Goal: Task Accomplishment & Management: Complete application form

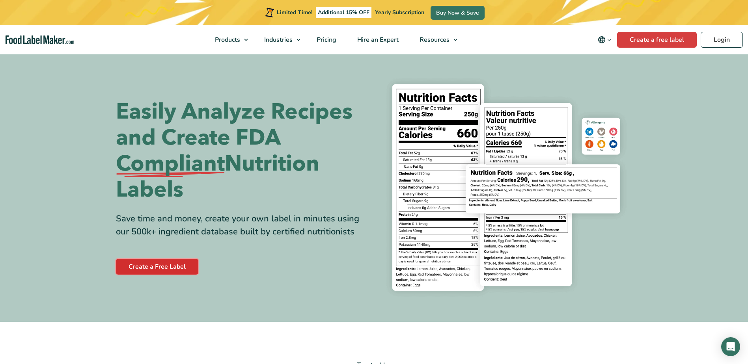
click at [179, 267] on link "Create a Free Label" at bounding box center [157, 267] width 82 height 16
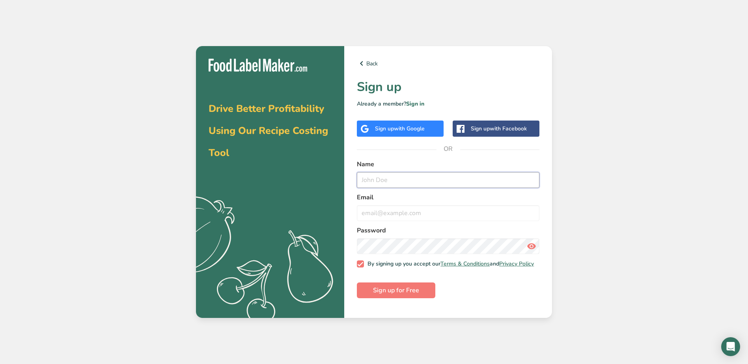
click at [406, 178] on input "text" at bounding box center [448, 180] width 183 height 16
click at [412, 101] on link "Sign in" at bounding box center [415, 103] width 18 height 7
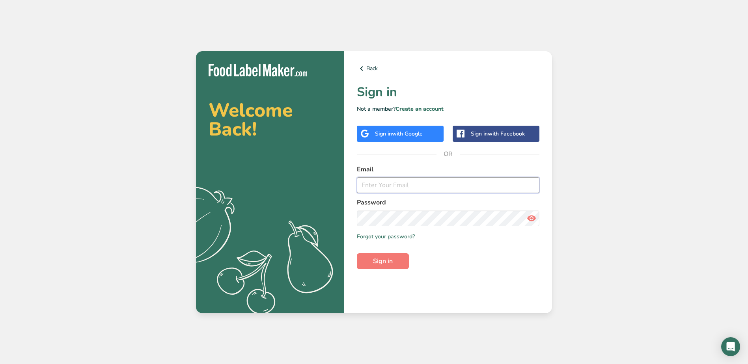
click at [394, 178] on input "email" at bounding box center [448, 186] width 183 height 16
type input "hhornets1234@gmail.com"
click at [357, 254] on button "Sign in" at bounding box center [383, 262] width 52 height 16
click at [533, 220] on icon at bounding box center [531, 218] width 9 height 14
click at [357, 254] on button "Sign in" at bounding box center [383, 262] width 52 height 16
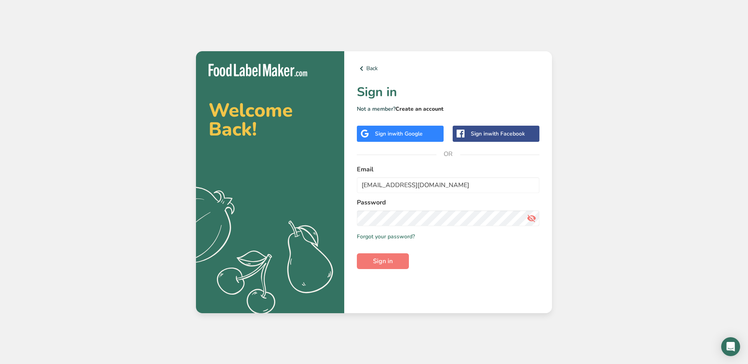
click at [410, 112] on link "Create an account" at bounding box center [420, 108] width 48 height 7
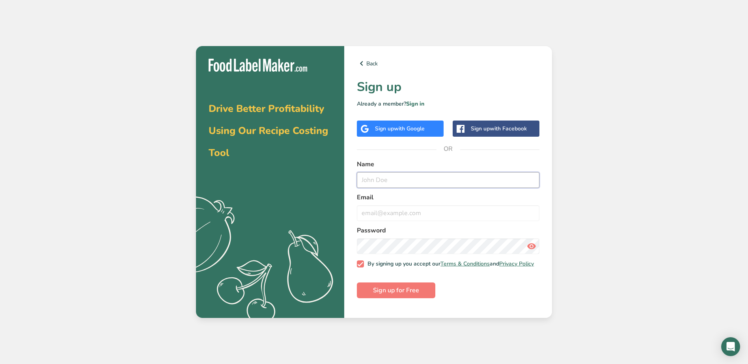
click at [415, 175] on input "text" at bounding box center [448, 180] width 183 height 16
type input "jr"
click at [471, 209] on input "fieldsofdreams2023@gmail.com" at bounding box center [448, 214] width 183 height 16
type input "f"
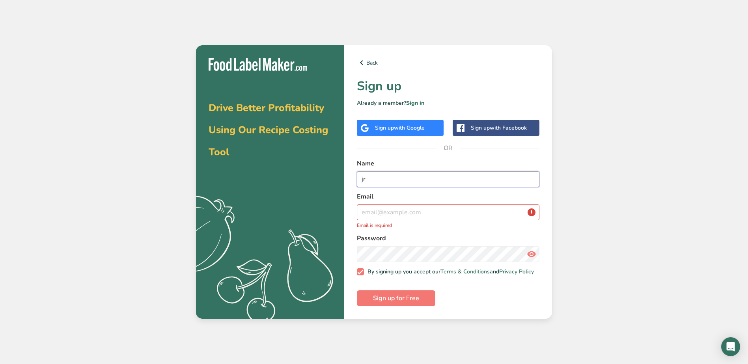
type input "j"
click at [410, 176] on input "text" at bounding box center [448, 180] width 183 height 16
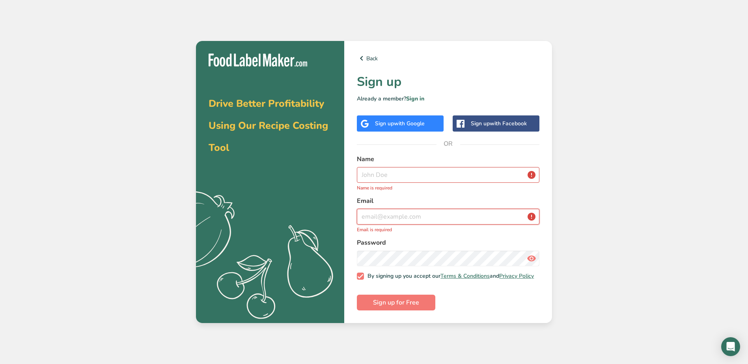
click at [420, 211] on input "email" at bounding box center [448, 217] width 183 height 16
click at [379, 174] on input "text" at bounding box center [448, 175] width 183 height 16
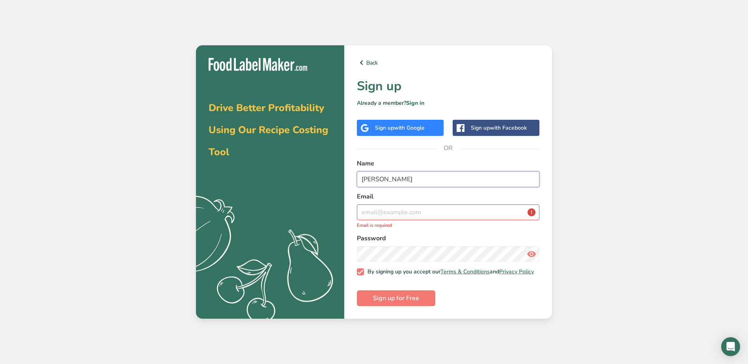
type input "julio"
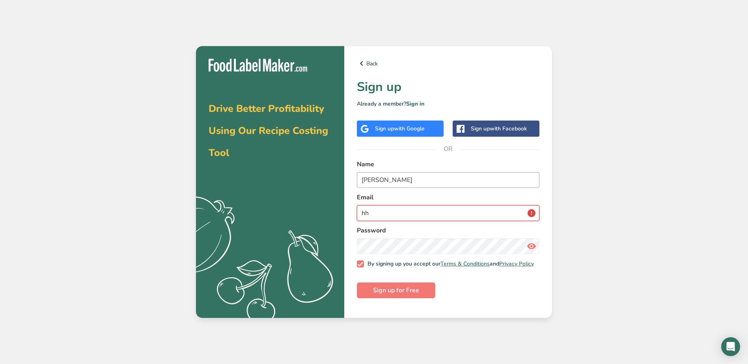
type input "hhornets1234@gmail.com"
click at [357, 283] on button "Sign up for Free" at bounding box center [396, 291] width 79 height 16
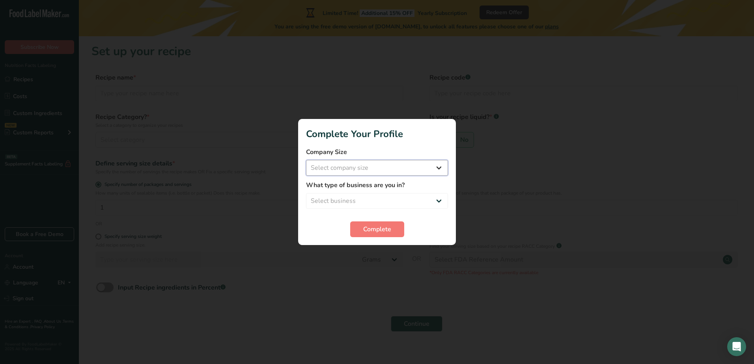
click at [381, 170] on select "Select company size Fewer than 10 Employees 10 to 50 Employees 51 to 500 Employ…" at bounding box center [377, 168] width 142 height 16
select select "3"
click at [306, 160] on select "Select company size Fewer than 10 Employees 10 to 50 Employees 51 to 500 Employ…" at bounding box center [377, 168] width 142 height 16
click at [366, 200] on select "Select business Packaged Food Manufacturer Restaurant & Cafe Bakery Meal Plans …" at bounding box center [377, 201] width 142 height 16
select select "8"
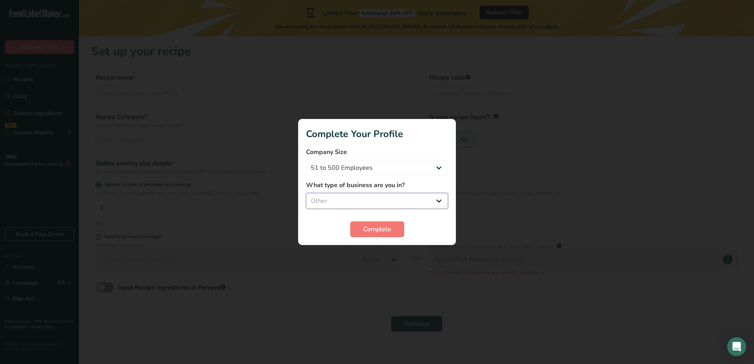
click at [306, 193] on select "Select business Packaged Food Manufacturer Restaurant & Cafe Bakery Meal Plans …" at bounding box center [377, 201] width 142 height 16
click at [382, 230] on span "Complete" at bounding box center [377, 229] width 28 height 9
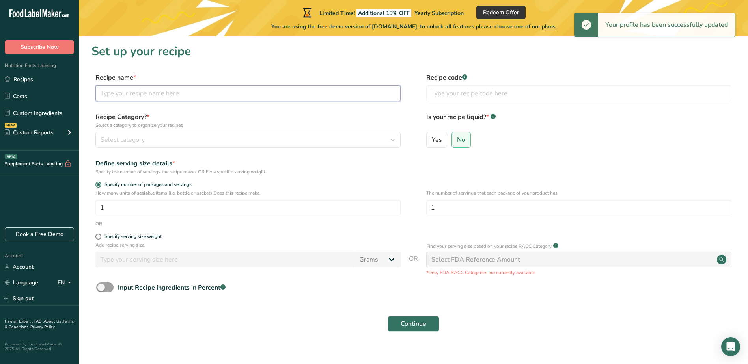
click at [180, 94] on input "text" at bounding box center [247, 94] width 305 height 16
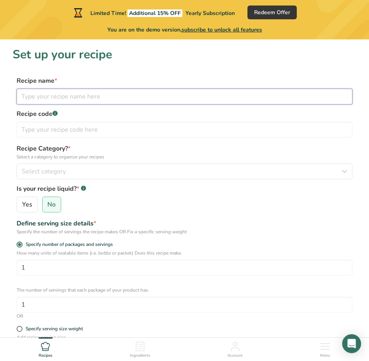
click at [79, 97] on input "text" at bounding box center [185, 97] width 336 height 16
type input "Fruity Pebbles Marshmallow Bar"
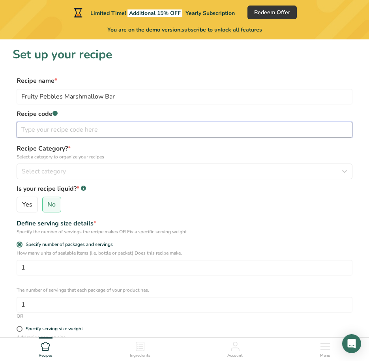
click at [32, 131] on input "text" at bounding box center [185, 130] width 336 height 16
paste input "Rice, sugar, corn syrup, canola oil, soybean oil,, hydrogenated soybean oil, mo…"
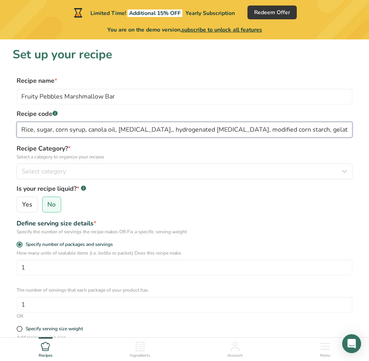
scroll to position [0, 1039]
type input "Rice, sugar, corn syrup, canola oil, soybean oil,, hydrogenated soybean oil, mo…"
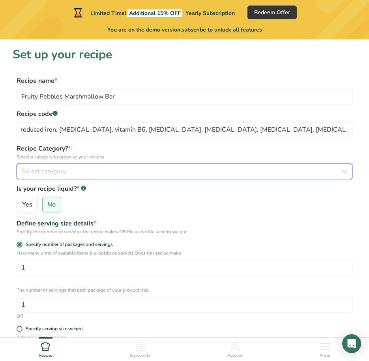
scroll to position [0, 0]
click at [41, 170] on span "Select category" at bounding box center [44, 171] width 44 height 9
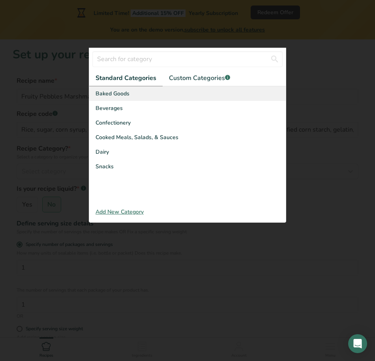
click at [123, 93] on span "Baked Goods" at bounding box center [112, 94] width 34 height 8
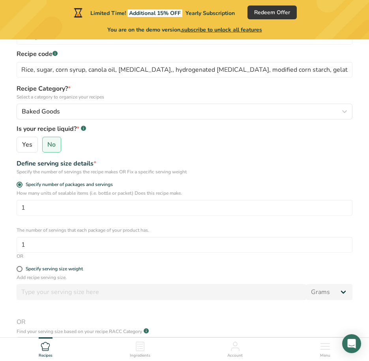
scroll to position [79, 0]
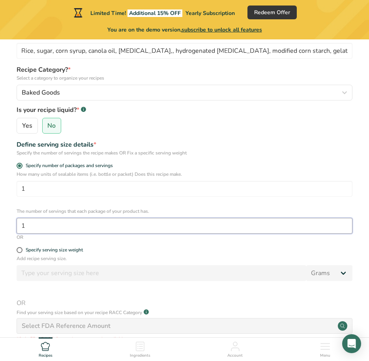
click at [45, 229] on input "1" at bounding box center [185, 226] width 336 height 16
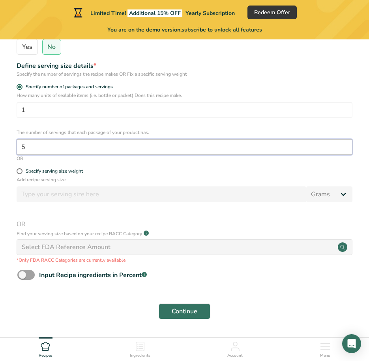
scroll to position [182, 0]
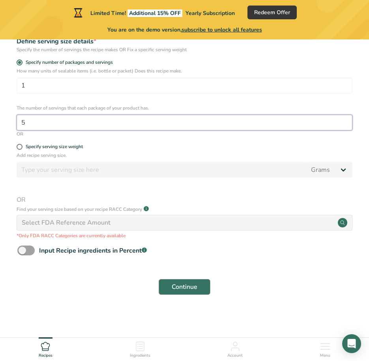
type input "5"
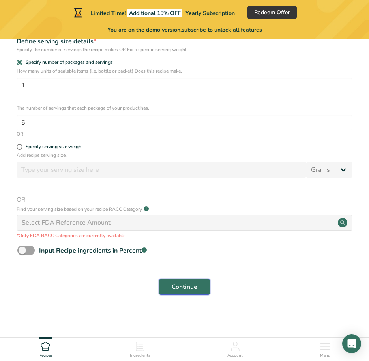
click at [173, 282] on span "Continue" at bounding box center [185, 286] width 26 height 9
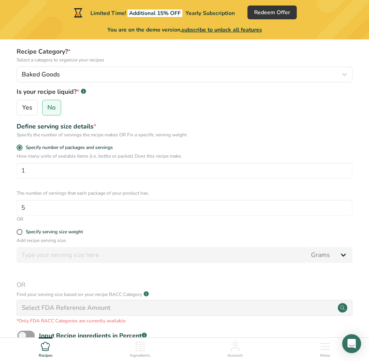
scroll to position [24, 0]
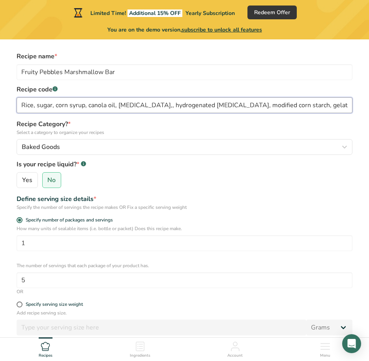
click at [99, 103] on input "Rice, sugar, corn syrup, canola oil, soybean oil,, hydrogenated soybean oil, mo…" at bounding box center [185, 105] width 336 height 16
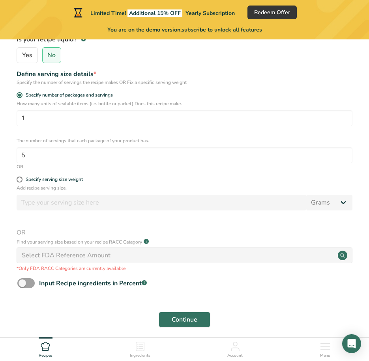
scroll to position [182, 0]
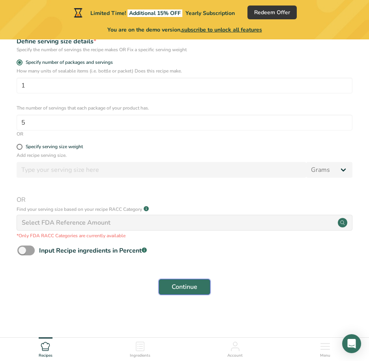
click at [195, 282] on span "Continue" at bounding box center [185, 286] width 26 height 9
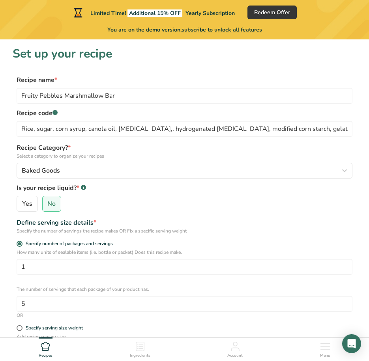
scroll to position [0, 0]
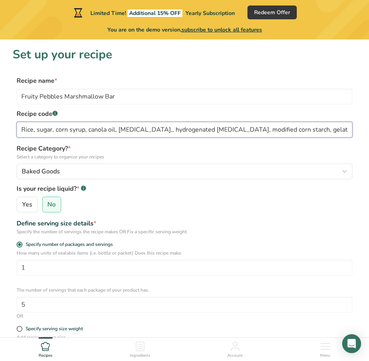
click at [56, 128] on input "Rice, sugar, corn syrup, canola oil, soybean oil,, hydrogenated soybean oil, mo…" at bounding box center [185, 130] width 336 height 16
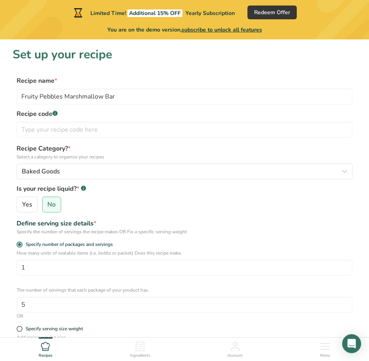
click at [166, 198] on div "Yes No" at bounding box center [185, 205] width 336 height 16
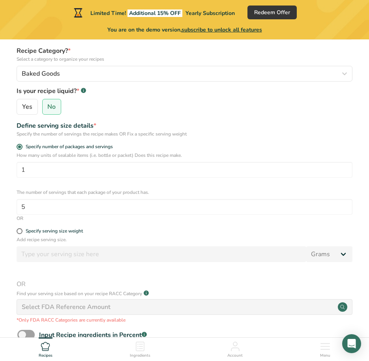
scroll to position [182, 0]
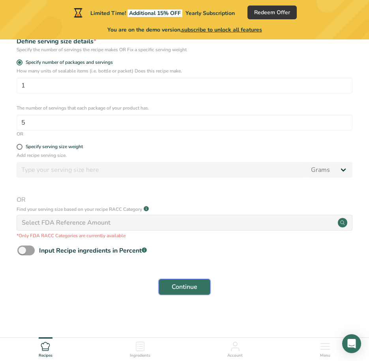
click at [186, 280] on button "Continue" at bounding box center [185, 287] width 52 height 16
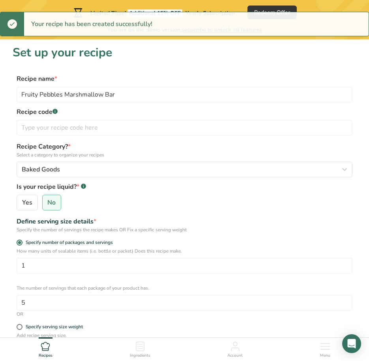
scroll to position [0, 0]
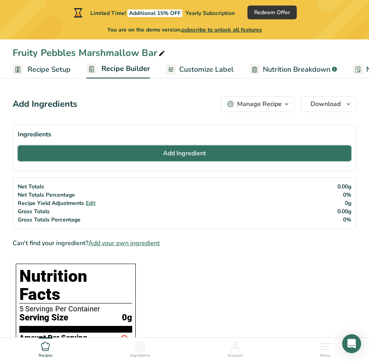
click at [92, 152] on button "Add Ingredient" at bounding box center [184, 154] width 333 height 16
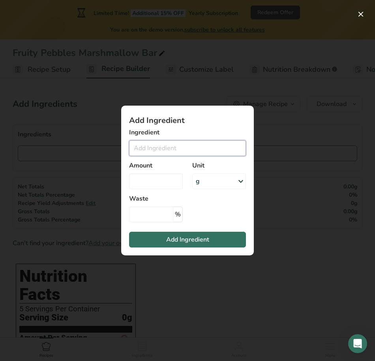
click at [163, 142] on input "Add ingredient modal" at bounding box center [187, 148] width 117 height 16
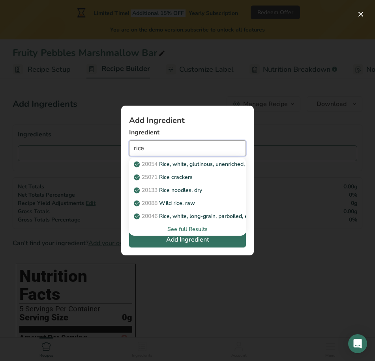
type input "rice"
click at [187, 228] on div "See full Results" at bounding box center [187, 229] width 104 height 8
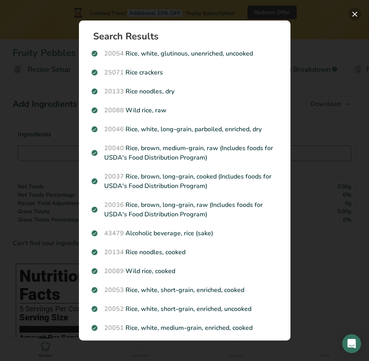
click at [349, 15] on button "Search results modal" at bounding box center [354, 14] width 13 height 13
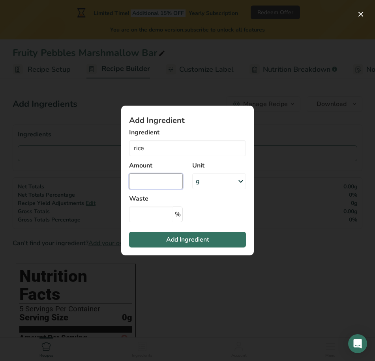
click at [160, 179] on input "Add ingredient modal" at bounding box center [156, 182] width 54 height 16
click at [301, 170] on div "Add ingredient modal" at bounding box center [187, 180] width 375 height 361
